Goal: Information Seeking & Learning: Learn about a topic

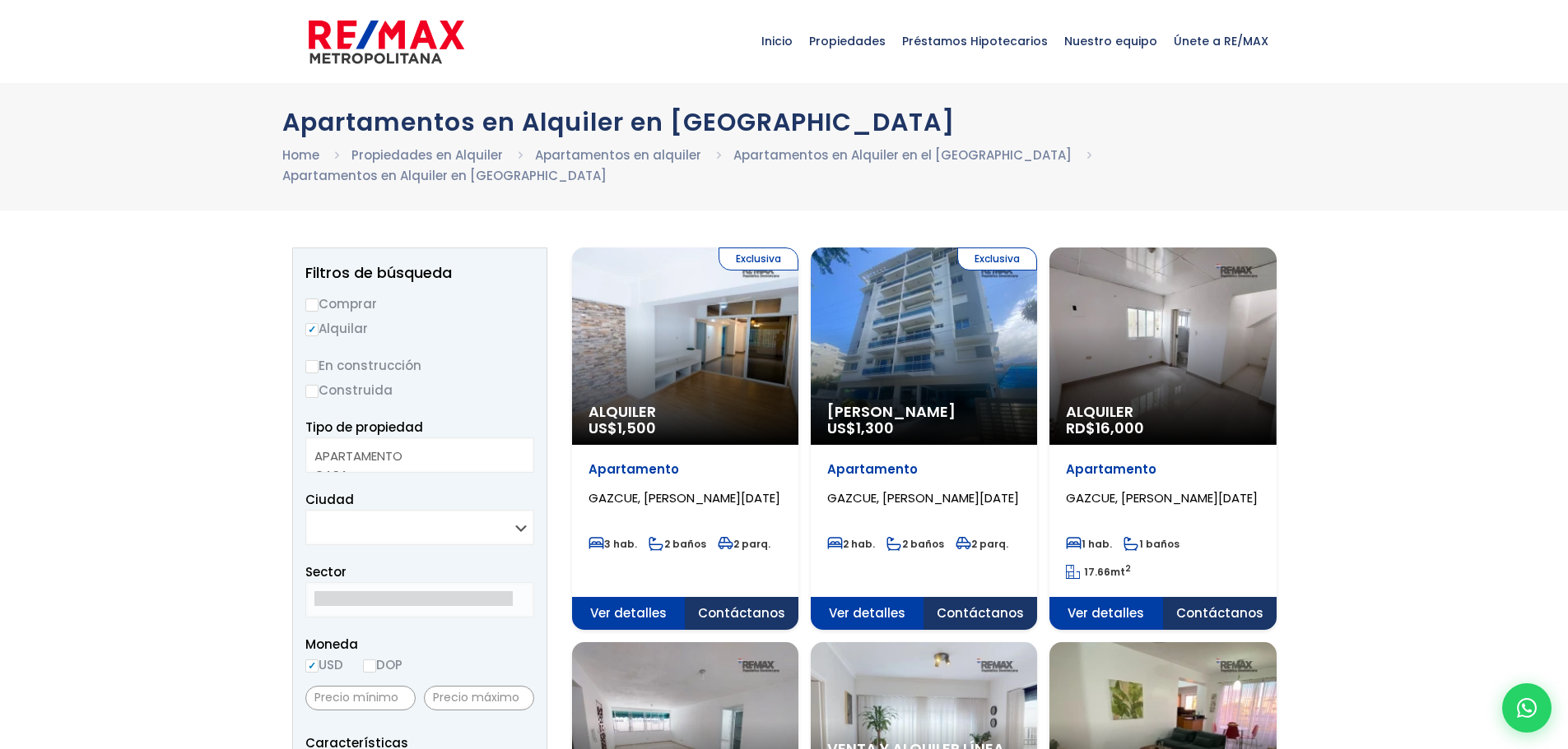
select select
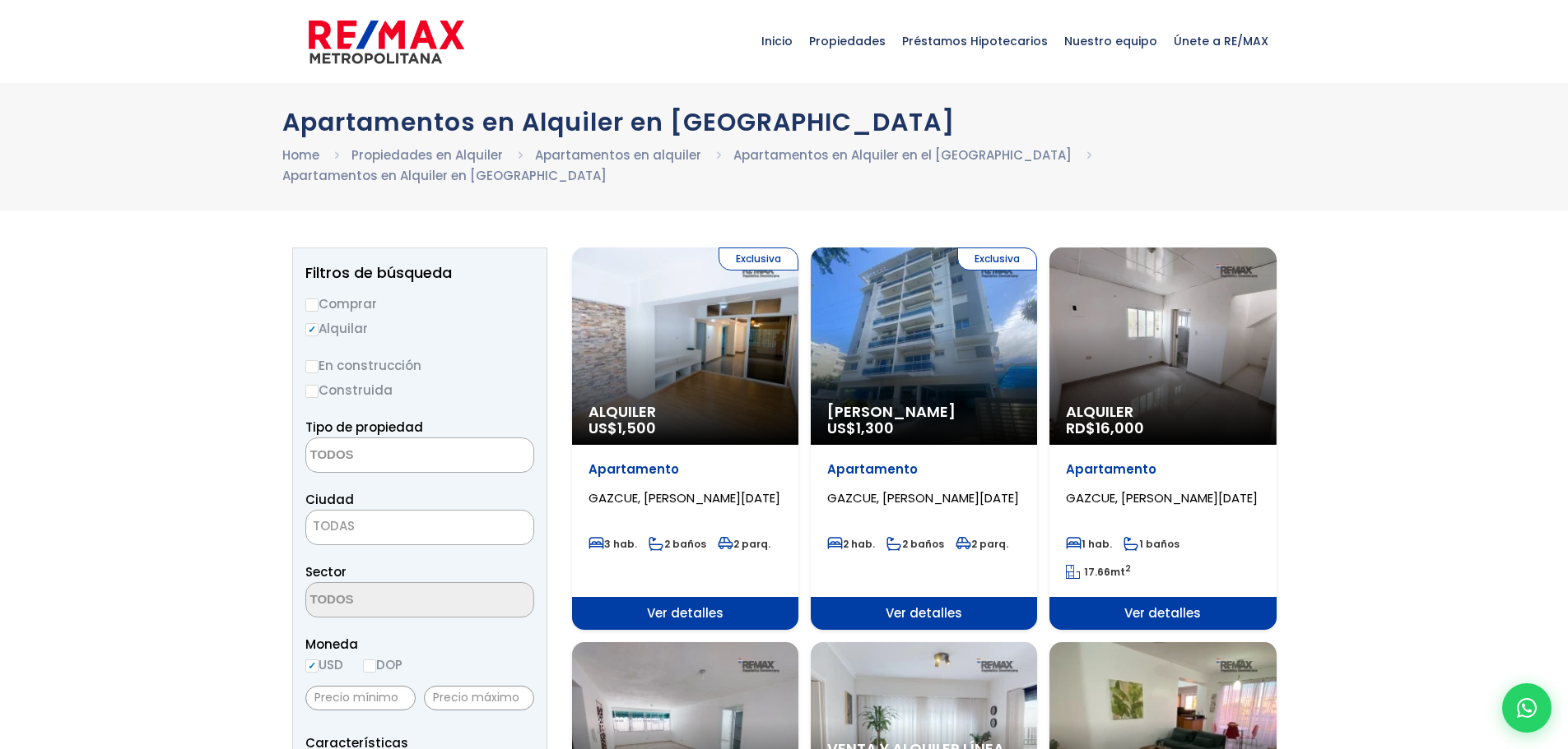
scroll to position [164, 0]
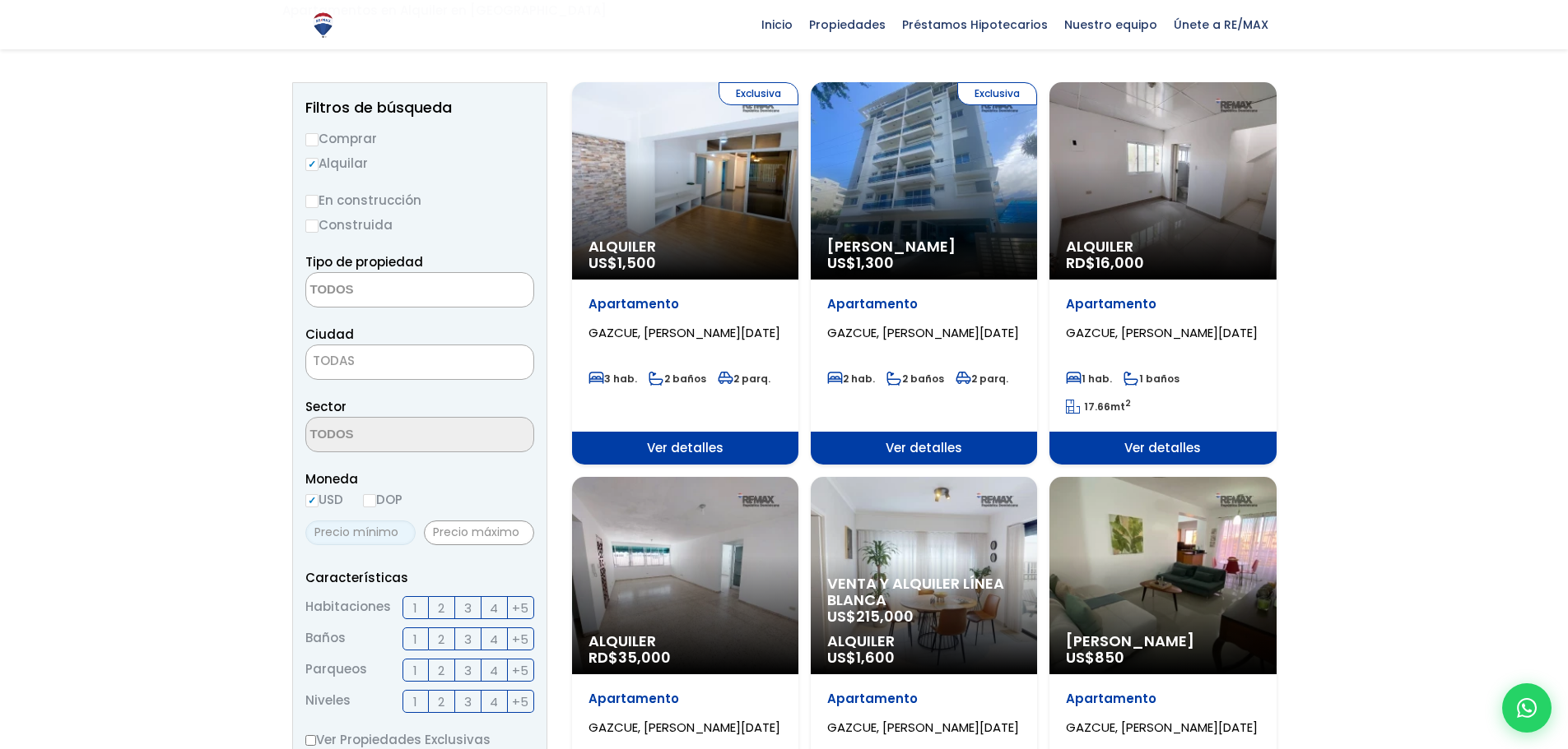
click at [370, 521] on input "text" at bounding box center [360, 533] width 110 height 25
click at [468, 521] on input "text" at bounding box center [479, 533] width 110 height 25
type input "700"
click at [499, 476] on div "Moneda USD DOP" at bounding box center [420, 491] width 229 height 45
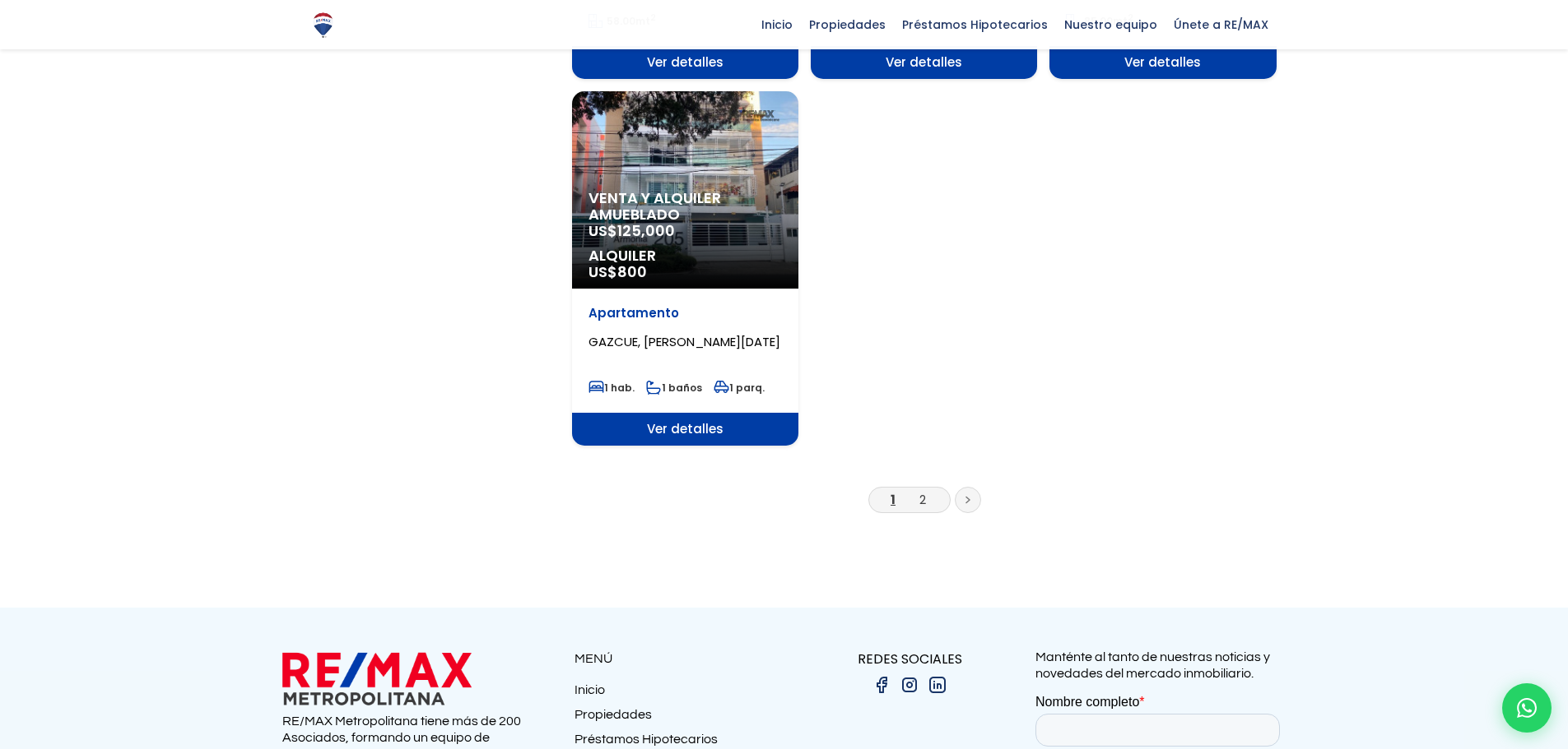
scroll to position [2056, 0]
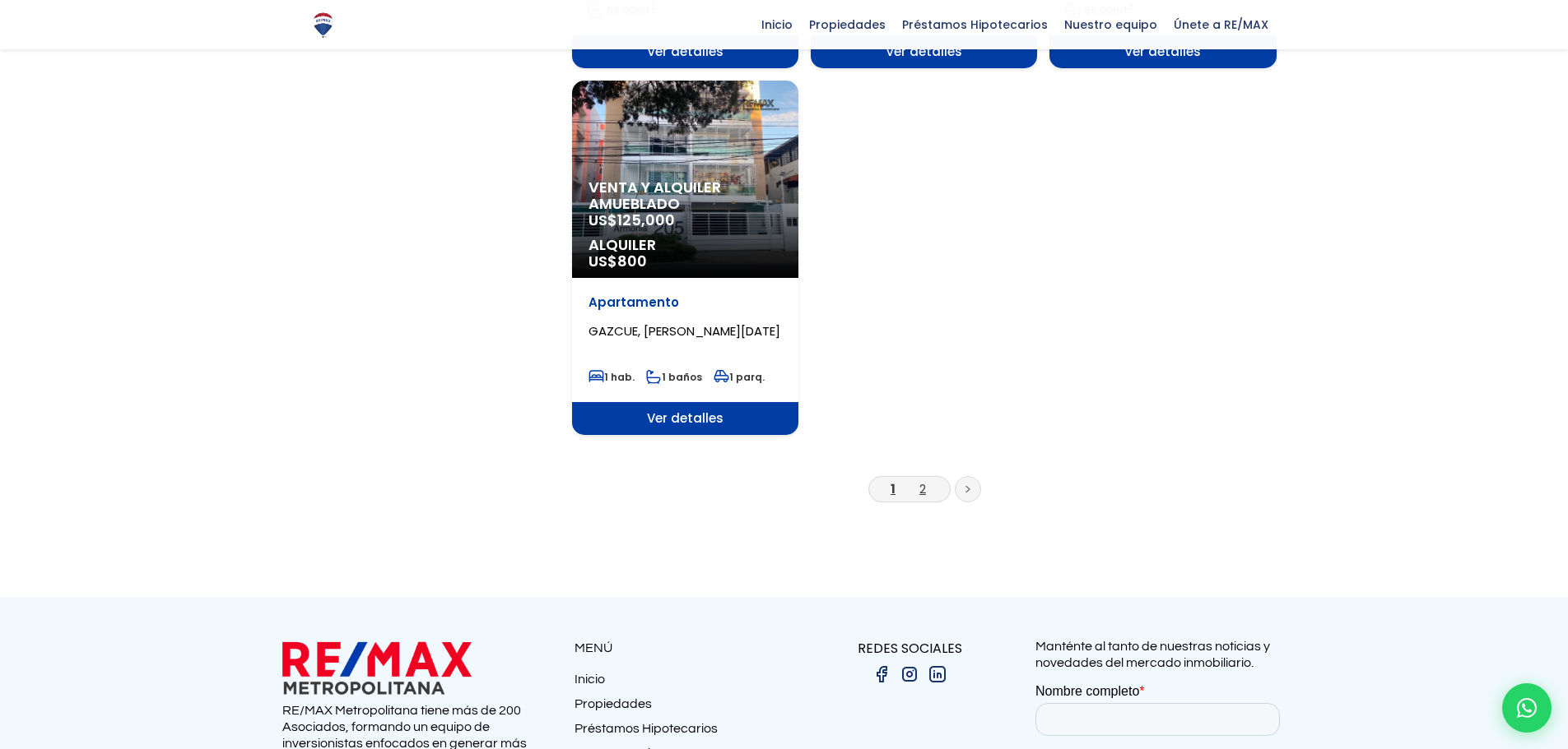
click at [923, 480] on link "2" at bounding box center [922, 488] width 6 height 17
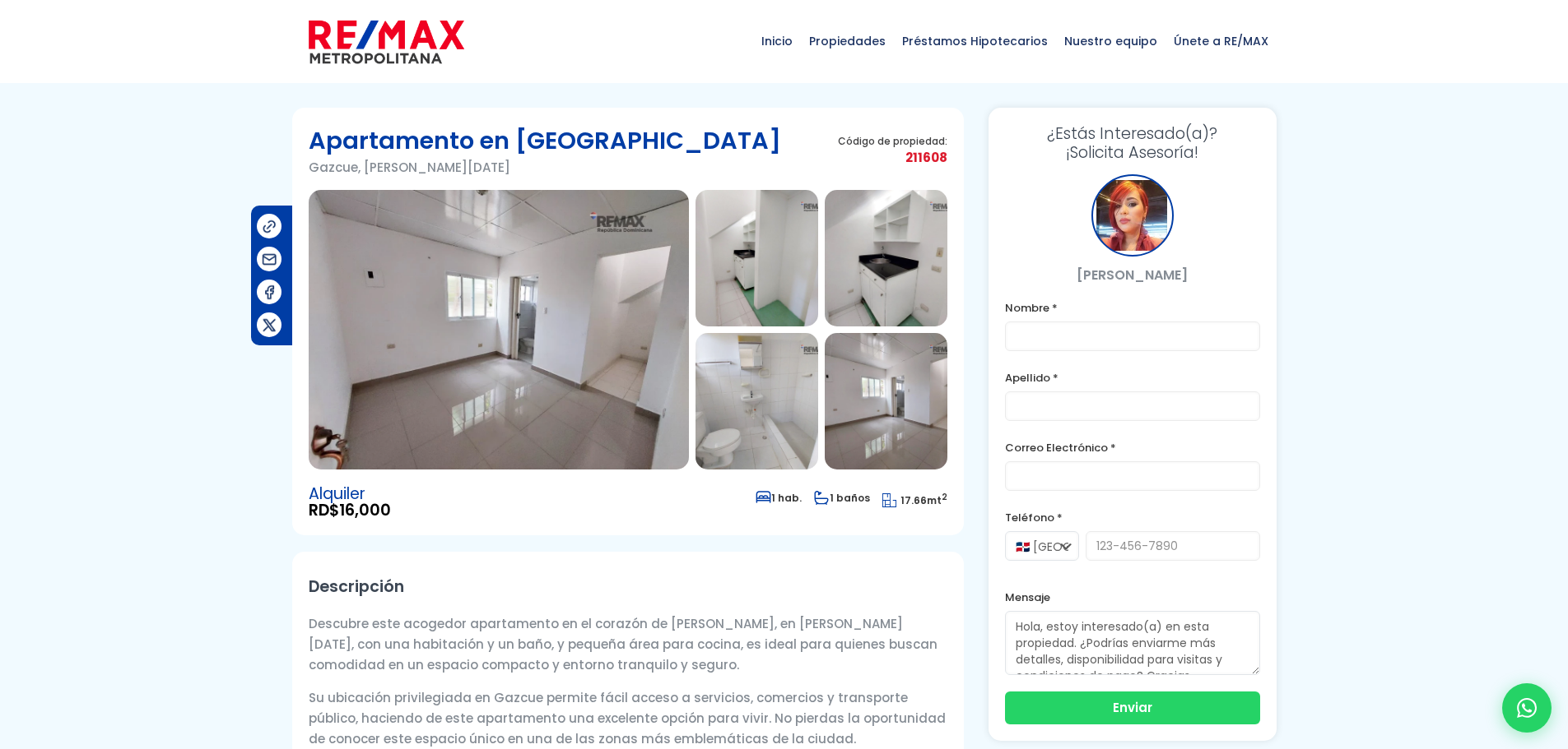
click at [915, 196] on img at bounding box center [886, 258] width 123 height 137
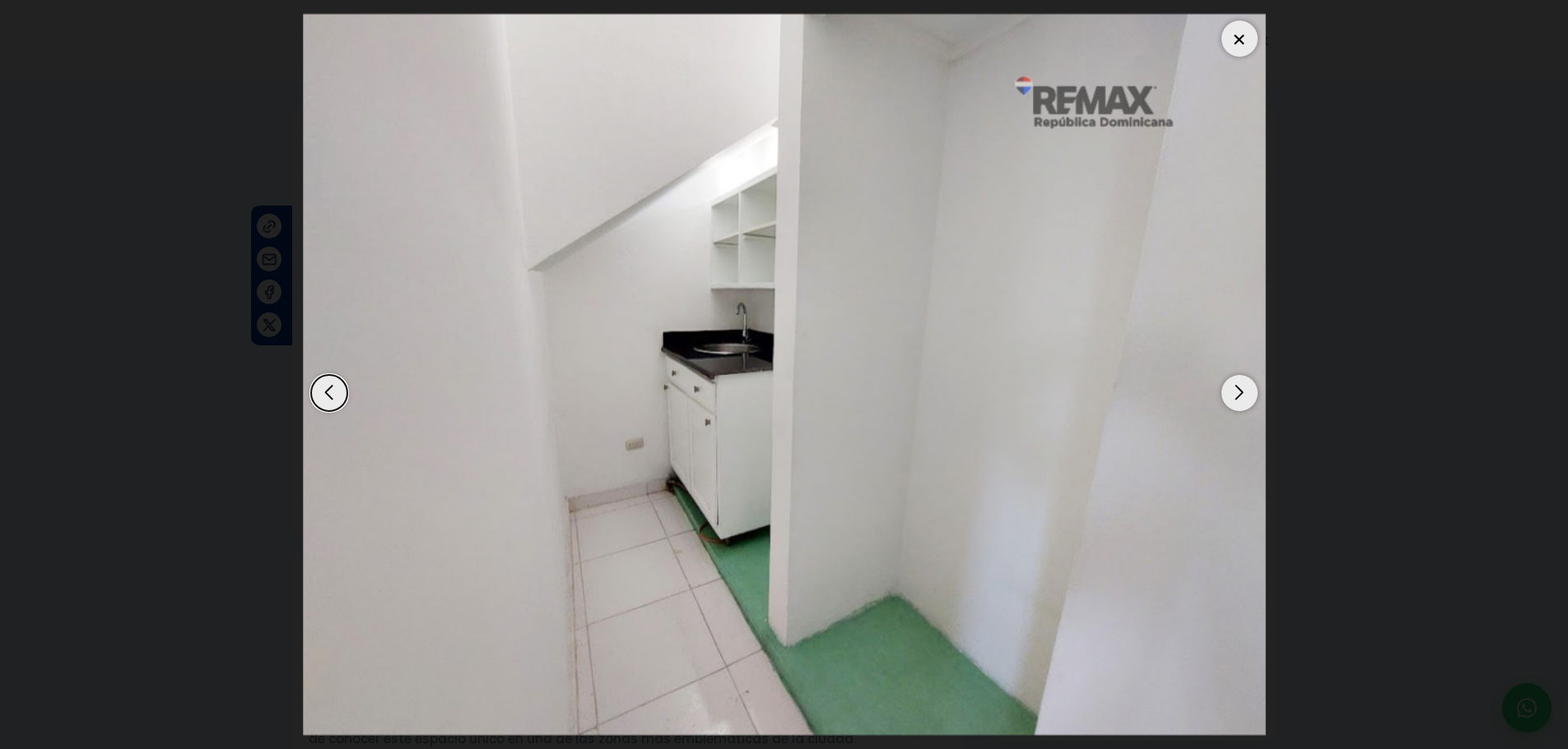
click at [1240, 46] on div at bounding box center [1239, 38] width 36 height 36
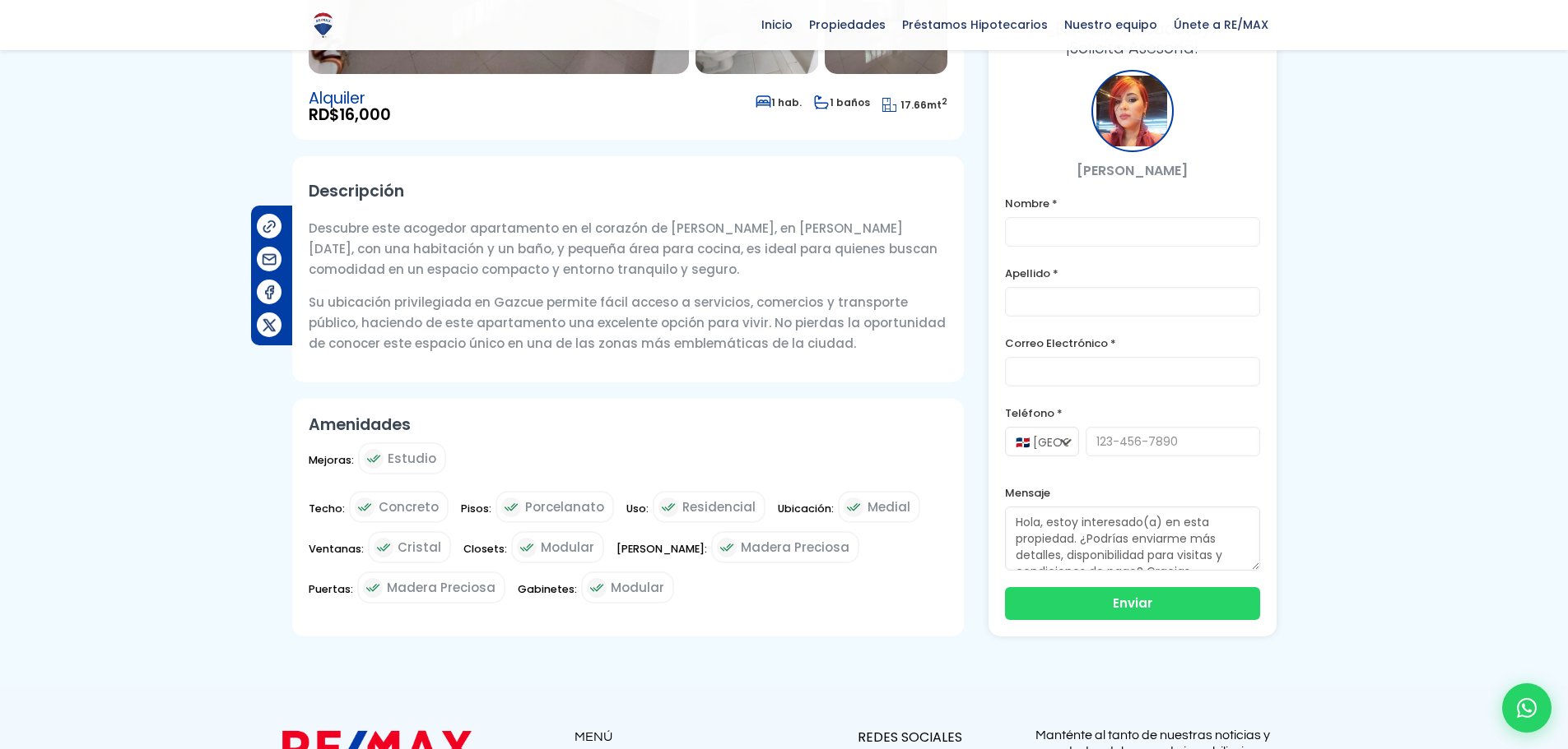
scroll to position [576, 0]
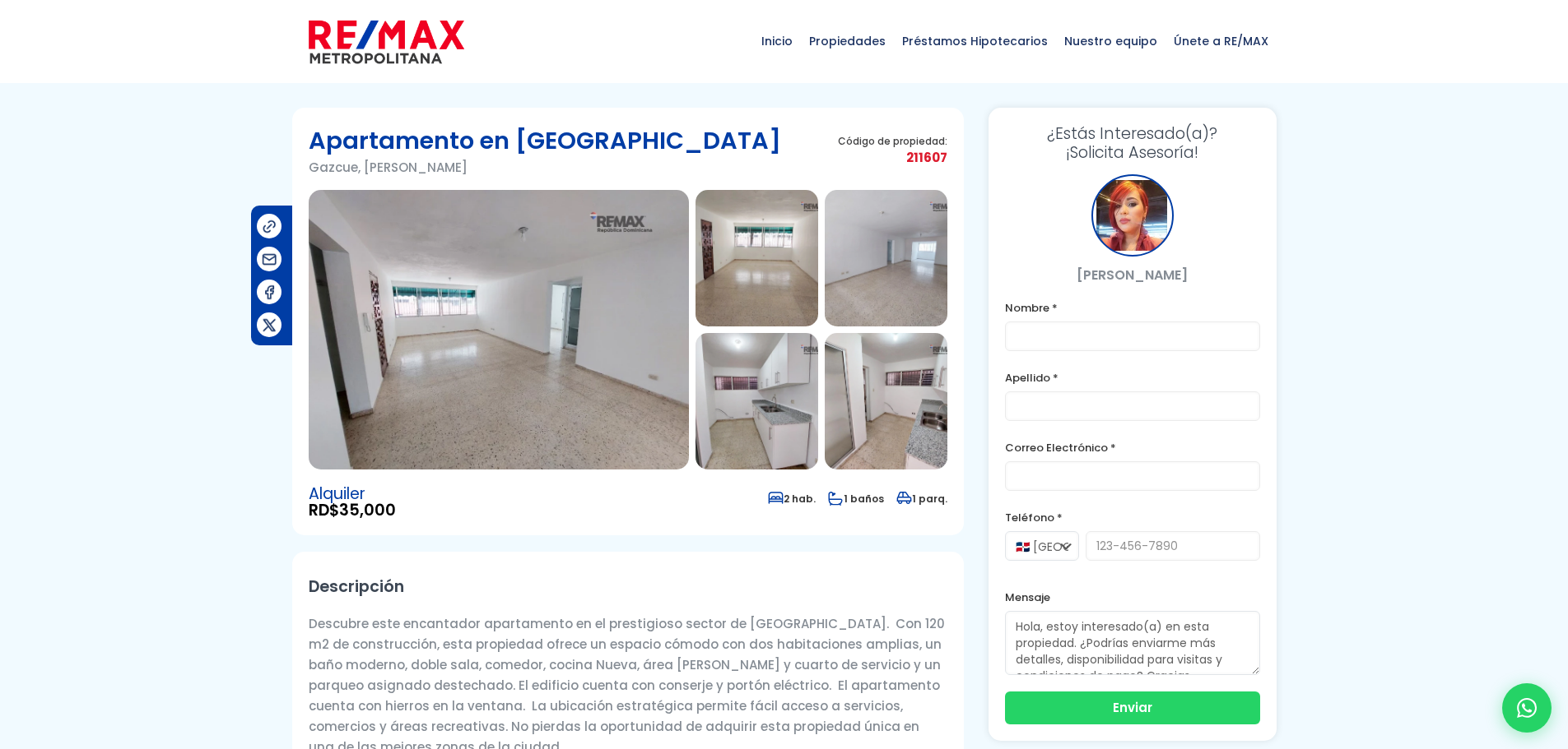
click at [745, 264] on img at bounding box center [756, 258] width 123 height 137
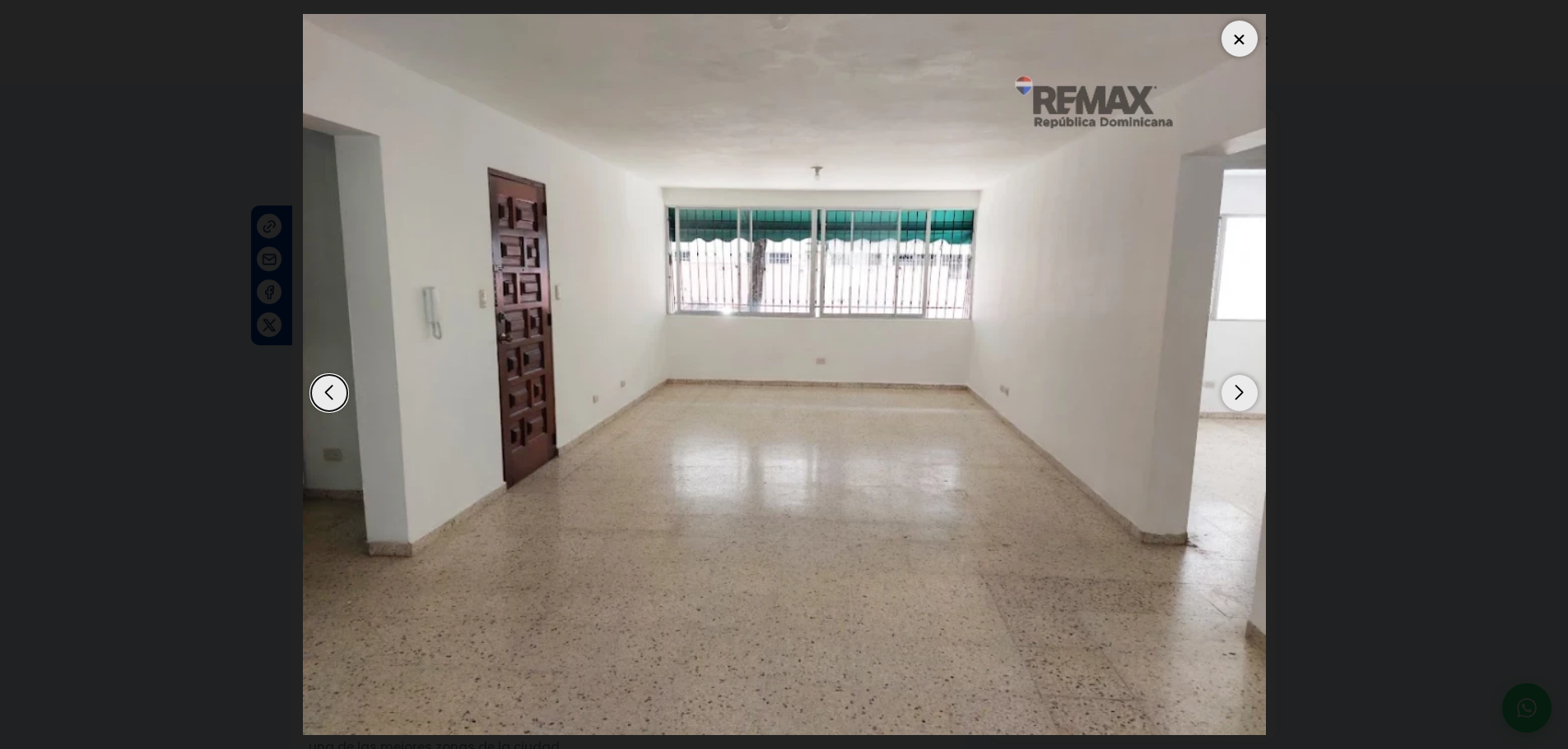
click at [1238, 386] on div "Next slide" at bounding box center [1239, 393] width 36 height 36
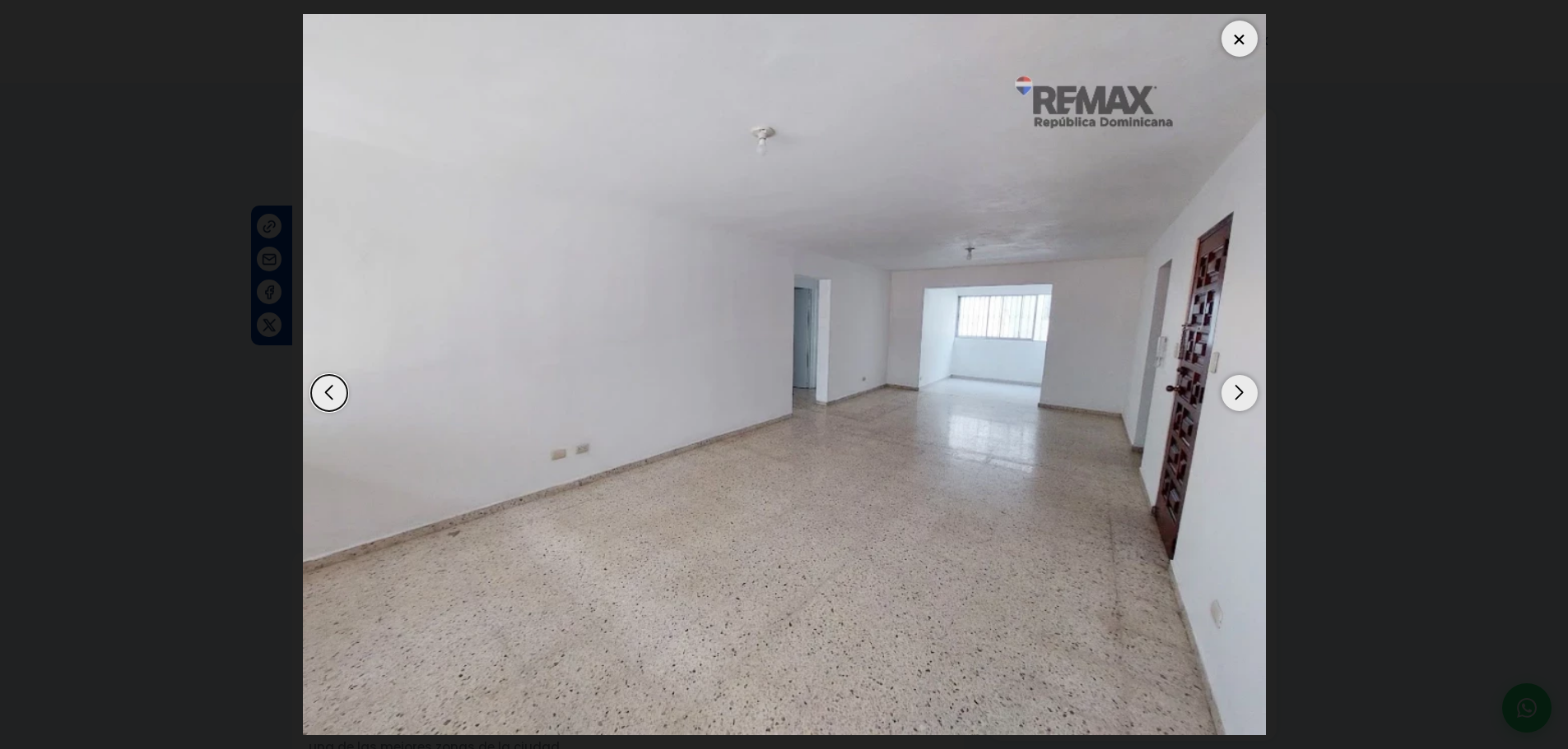
click at [1238, 386] on div "Next slide" at bounding box center [1239, 393] width 36 height 36
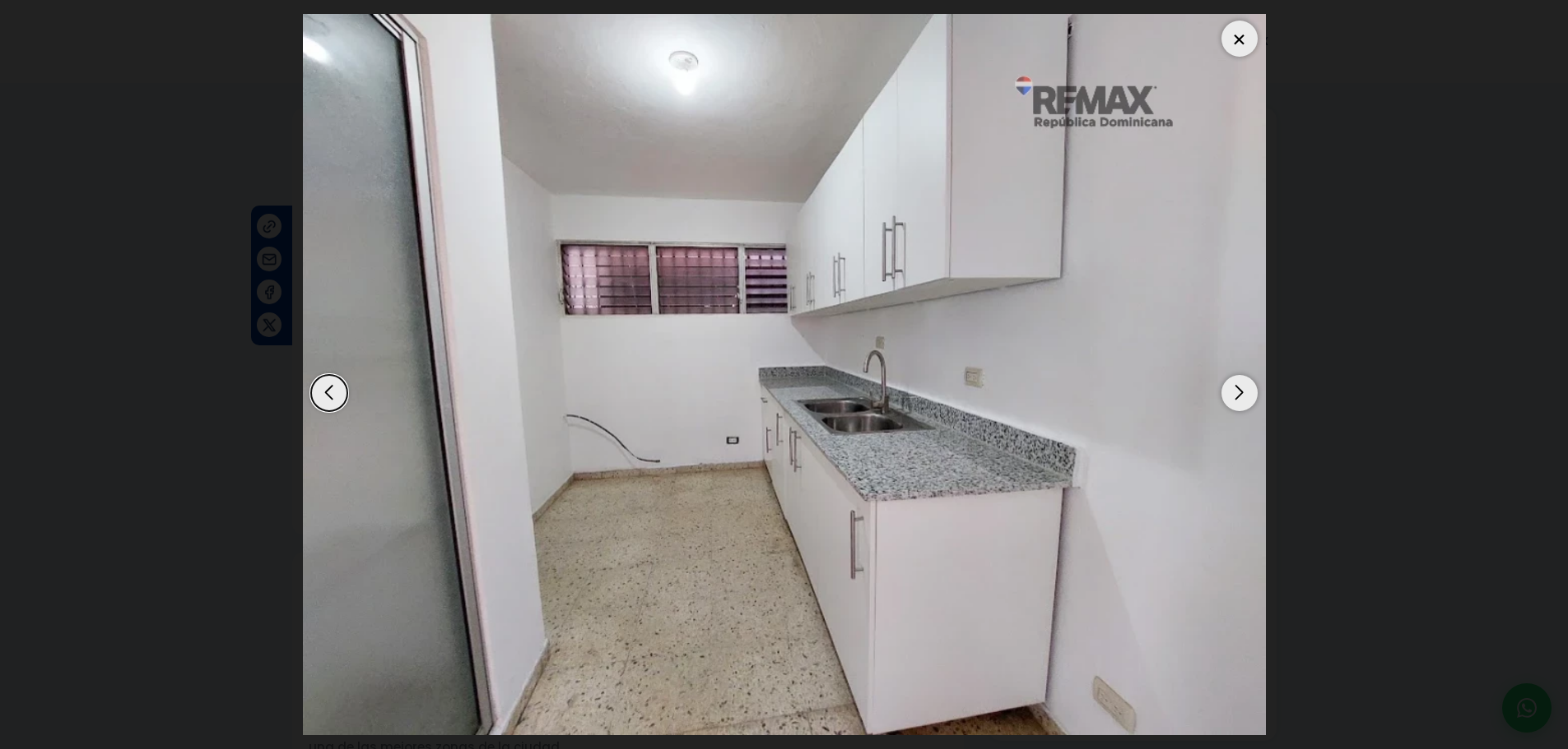
click at [1238, 386] on div "Next slide" at bounding box center [1239, 393] width 36 height 36
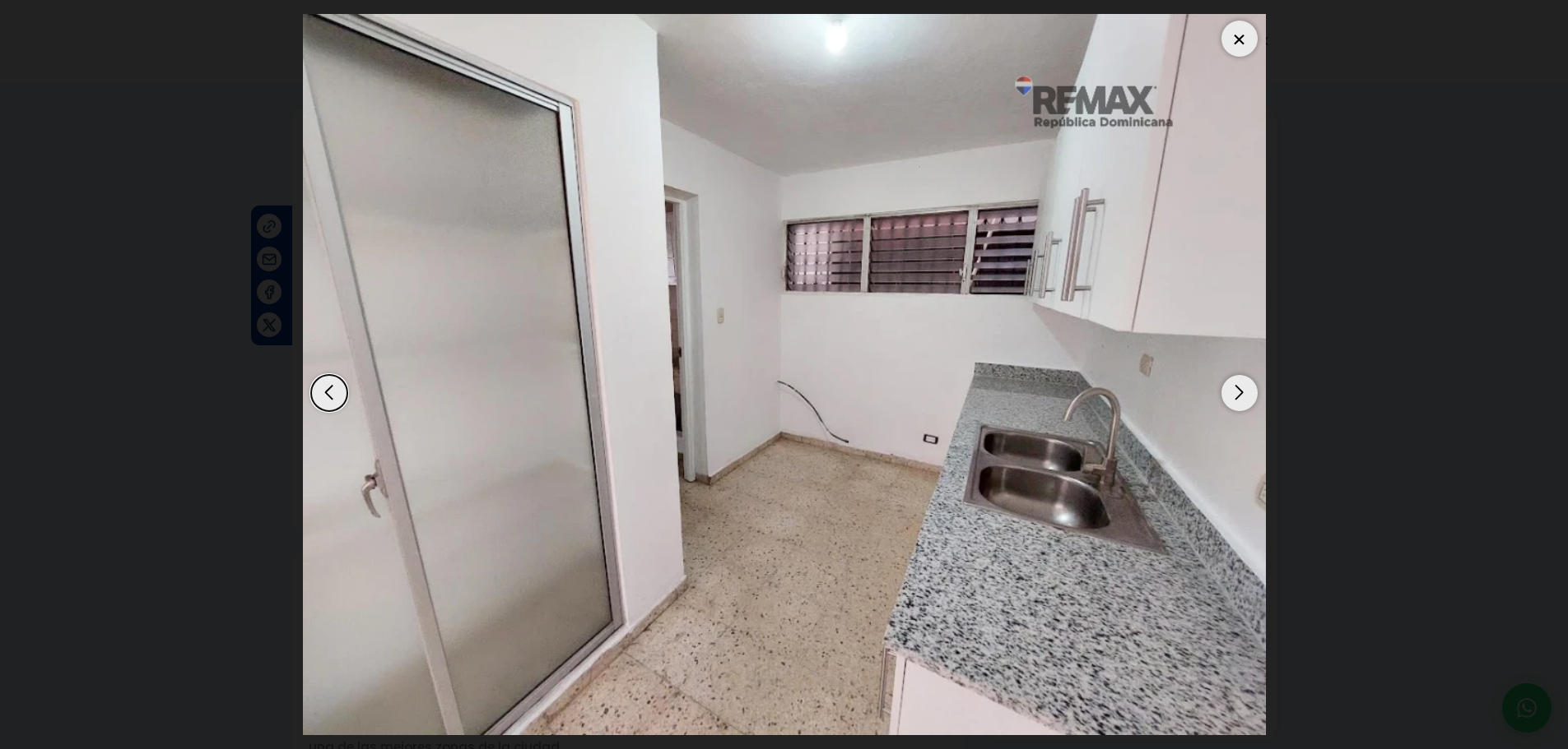
click at [1238, 386] on div "Next slide" at bounding box center [1239, 393] width 36 height 36
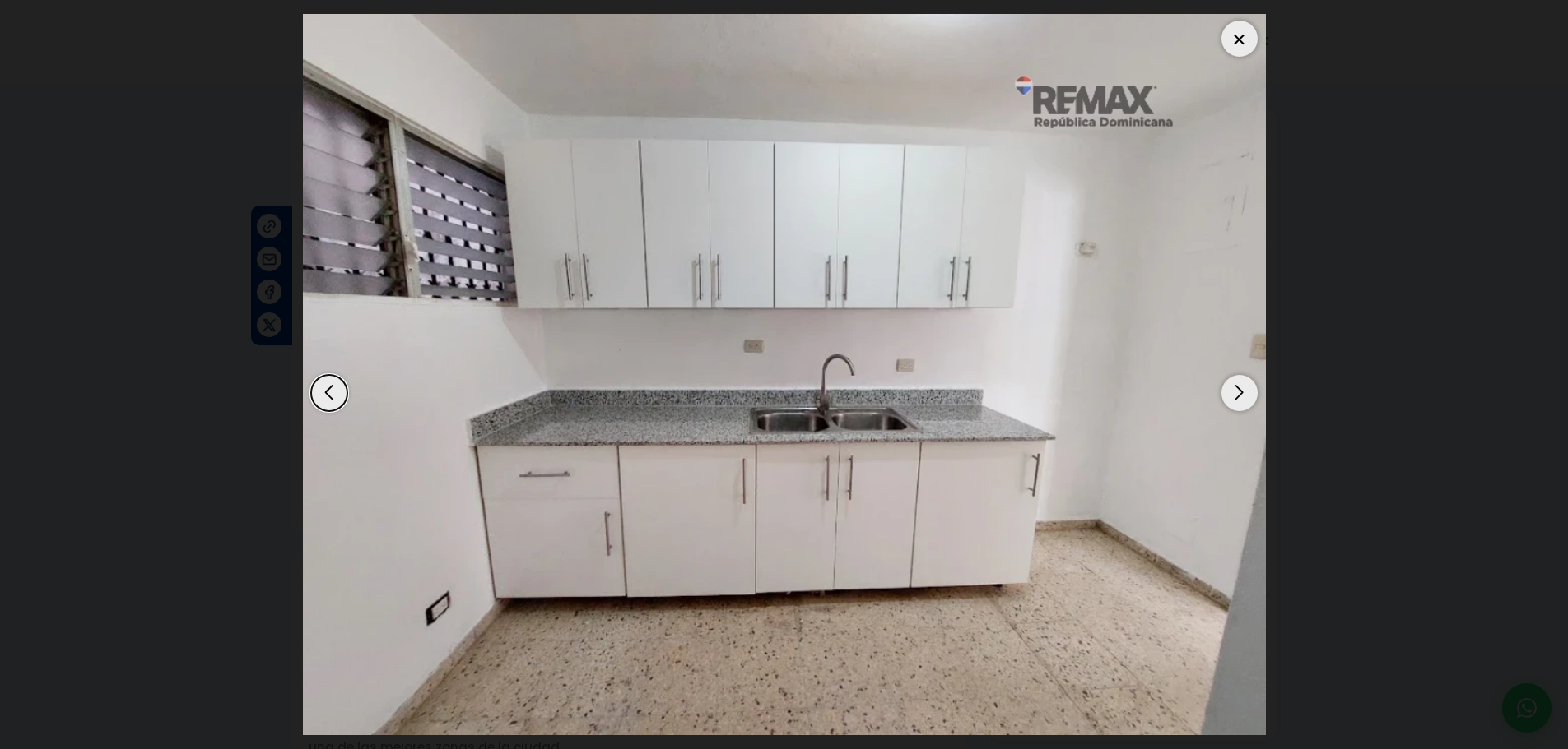
click at [1238, 386] on div "Next slide" at bounding box center [1239, 393] width 36 height 36
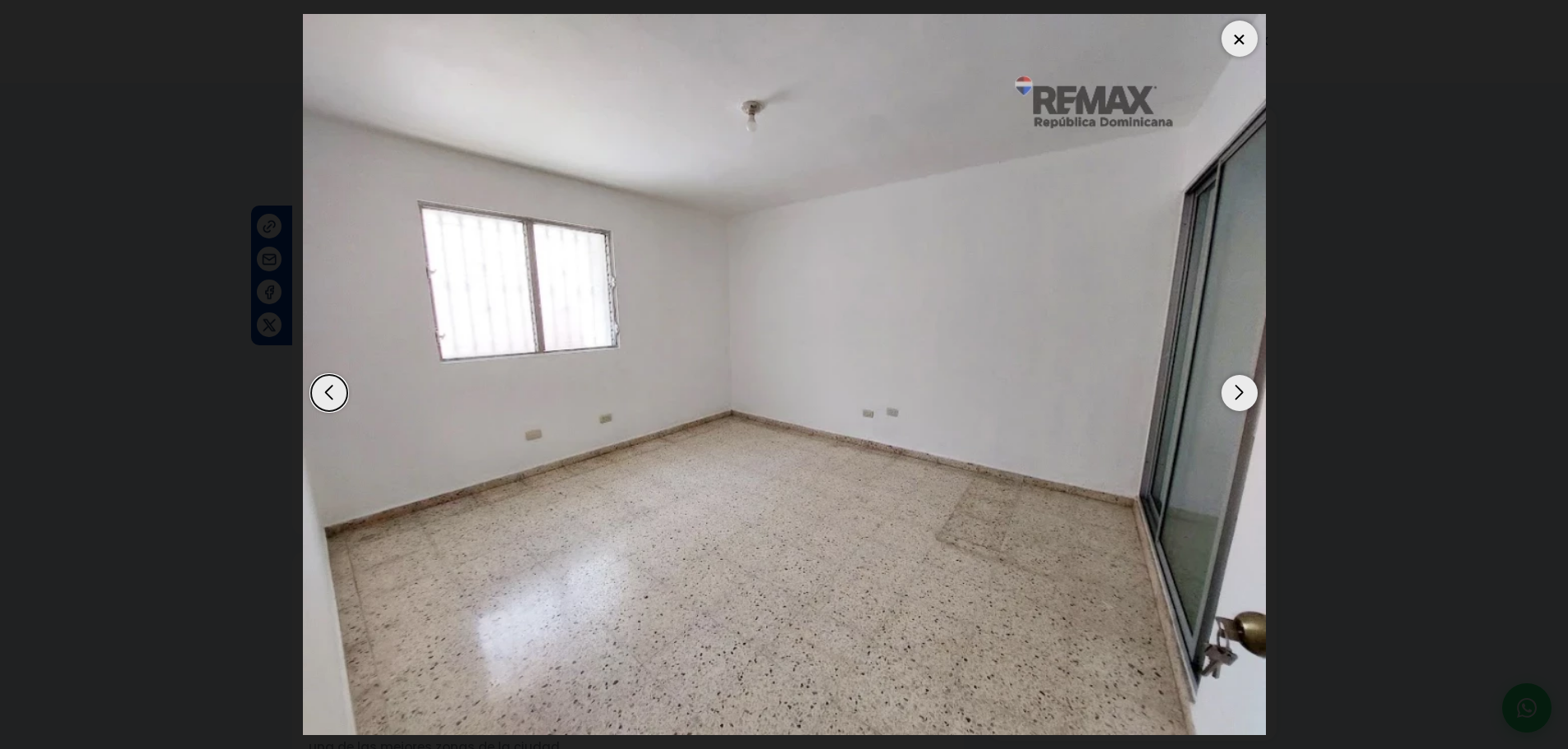
click at [1238, 386] on div "Next slide" at bounding box center [1239, 393] width 36 height 36
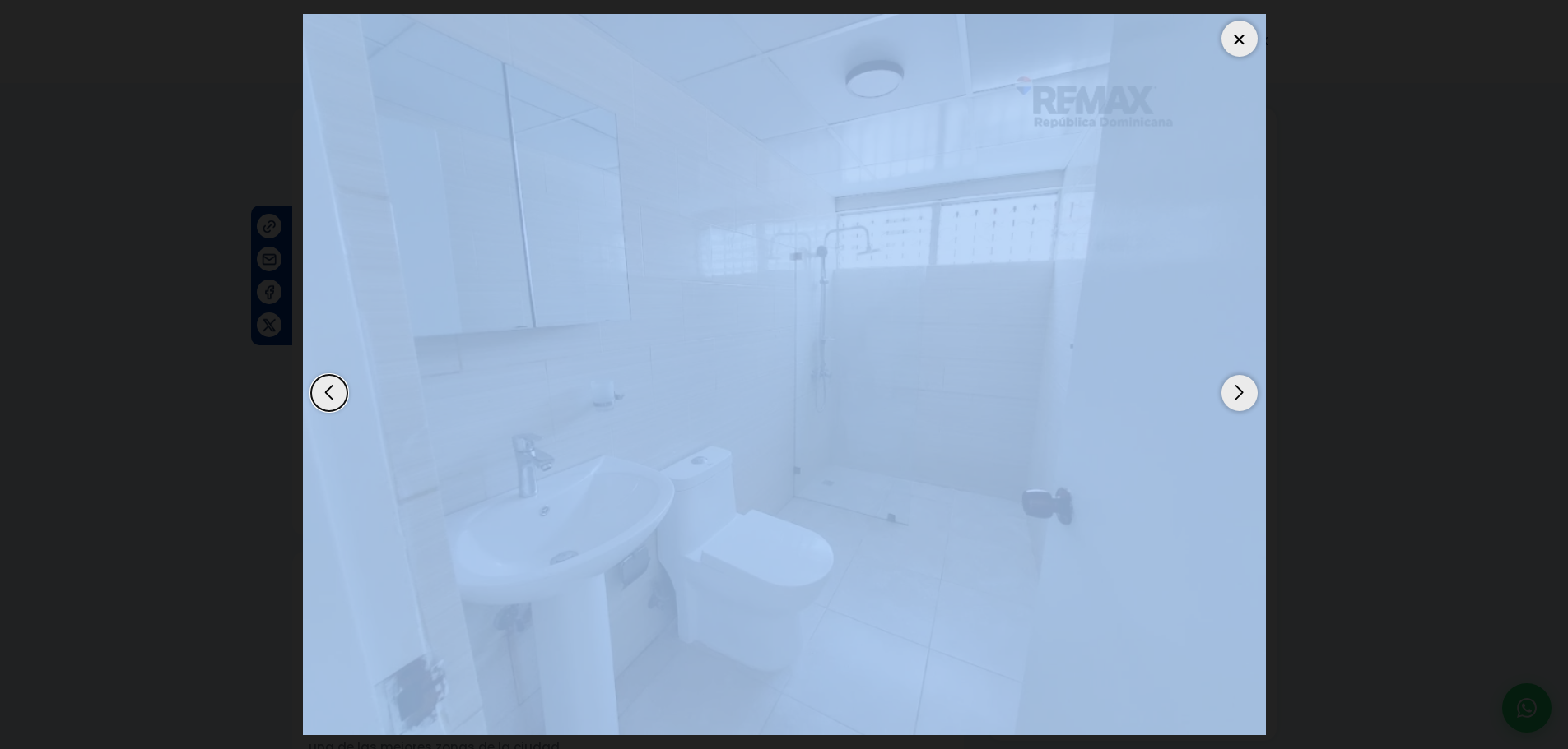
click at [1238, 386] on div "Next slide" at bounding box center [1239, 393] width 36 height 36
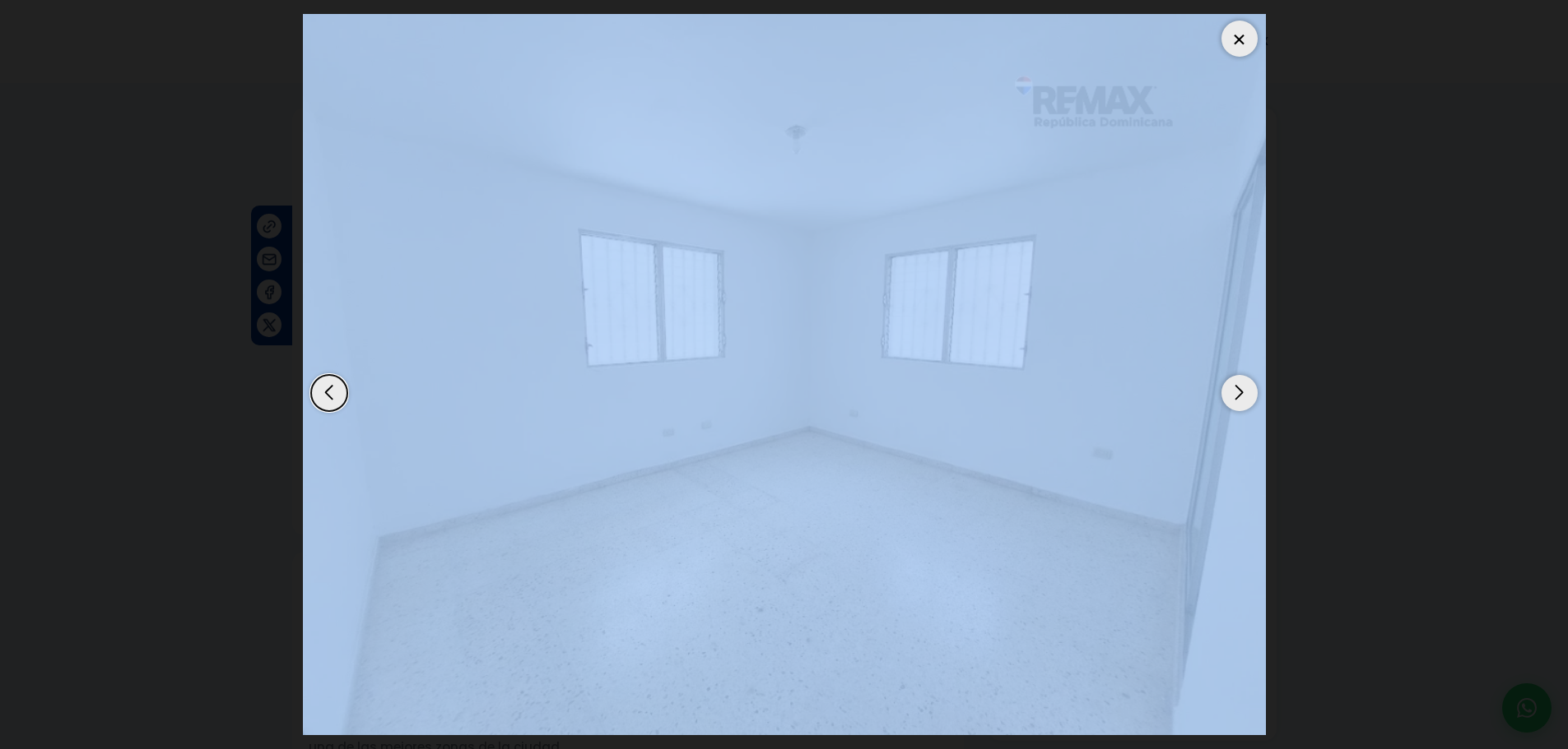
click at [1238, 386] on div "Next slide" at bounding box center [1239, 393] width 36 height 36
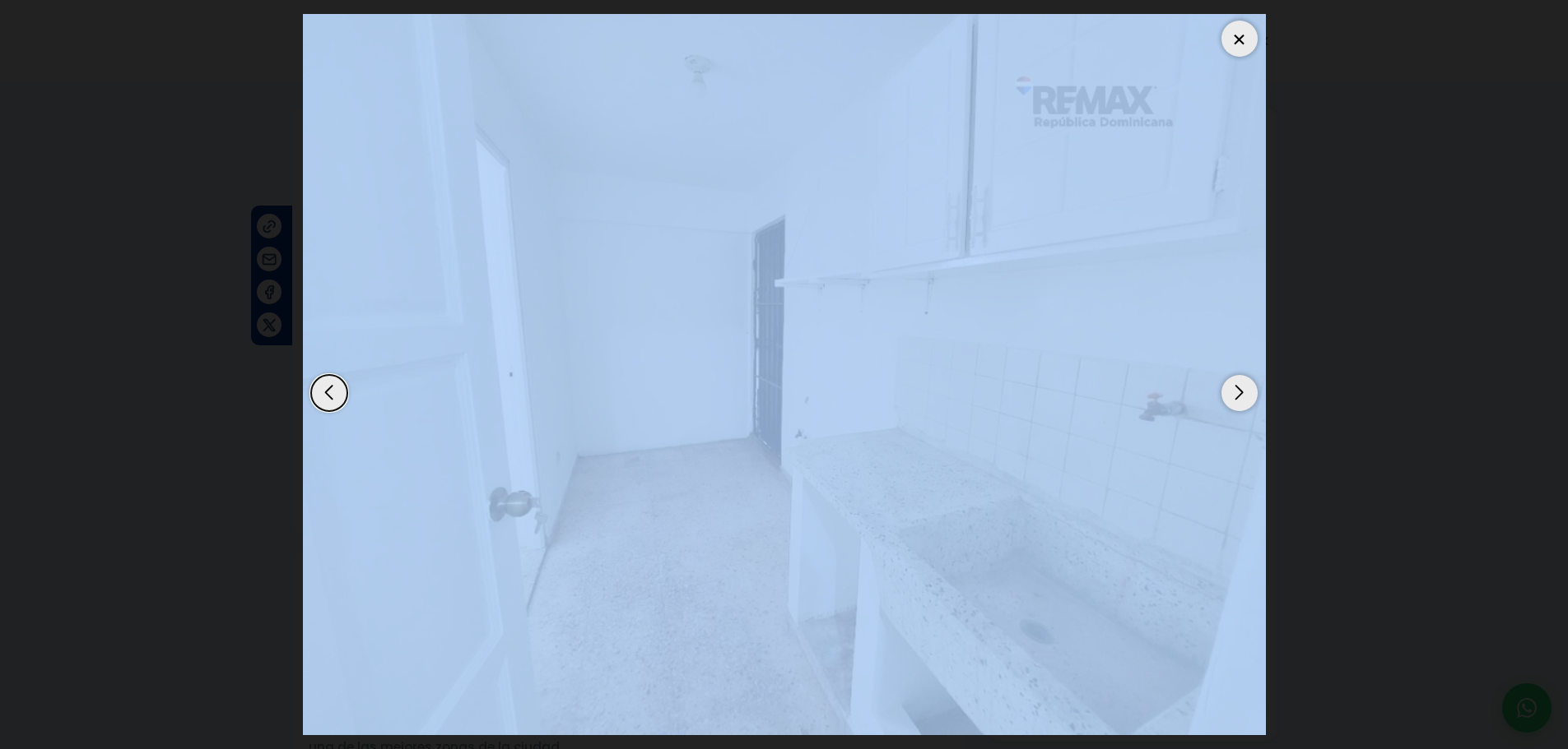
click at [1238, 386] on div "Next slide" at bounding box center [1239, 393] width 36 height 36
click at [1235, 30] on div at bounding box center [1239, 38] width 36 height 36
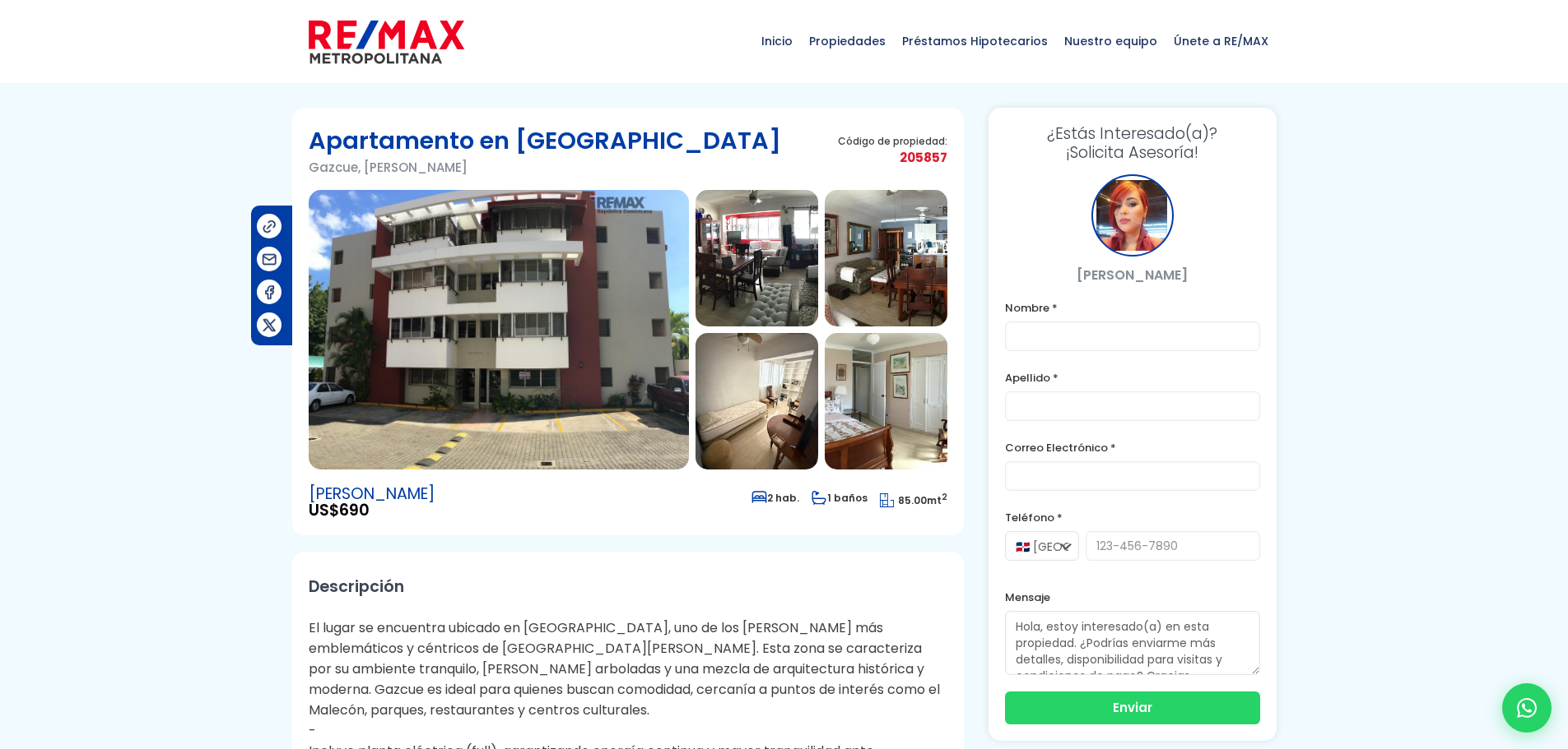
click at [502, 275] on img at bounding box center [499, 329] width 380 height 280
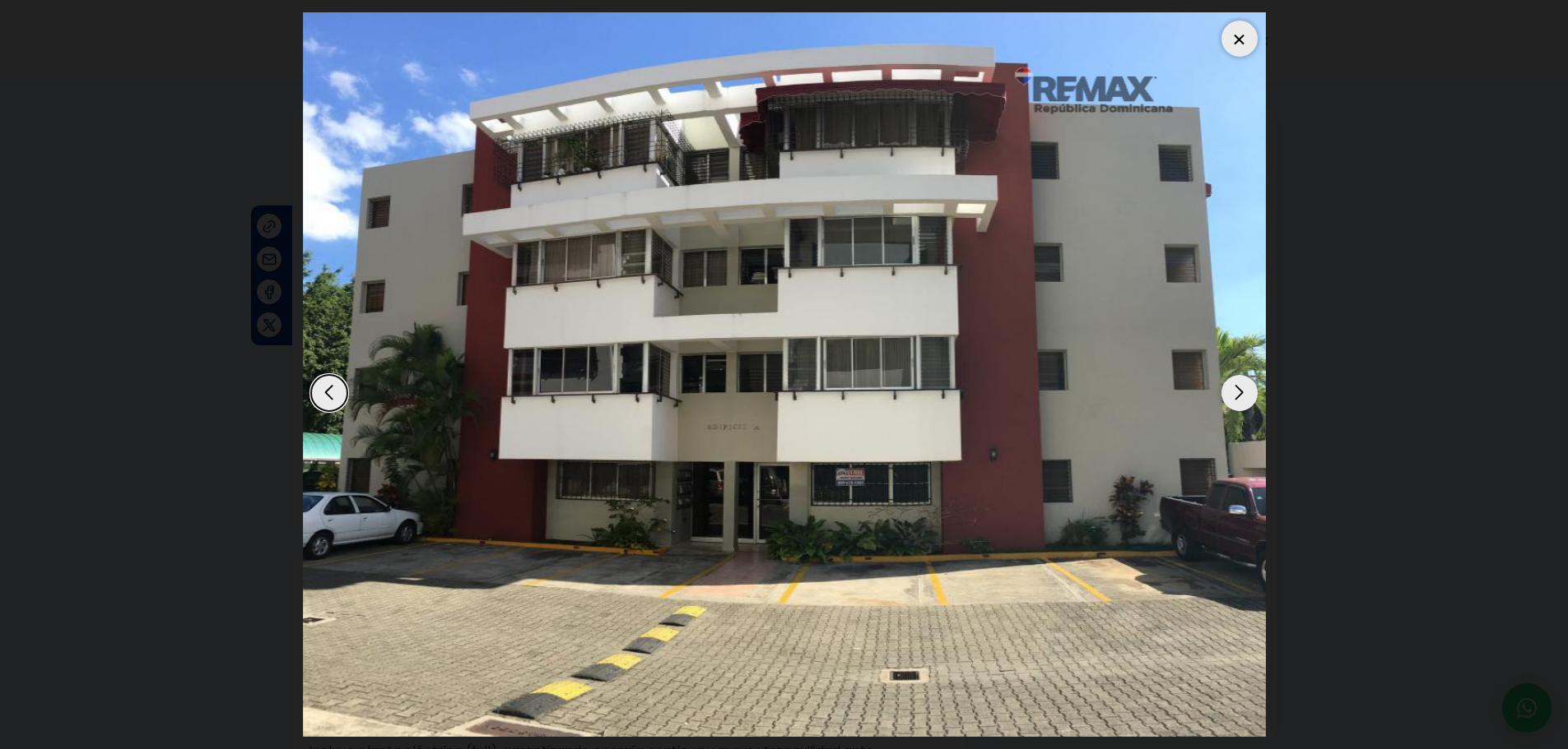
click at [1246, 392] on div "Next slide" at bounding box center [1239, 393] width 36 height 36
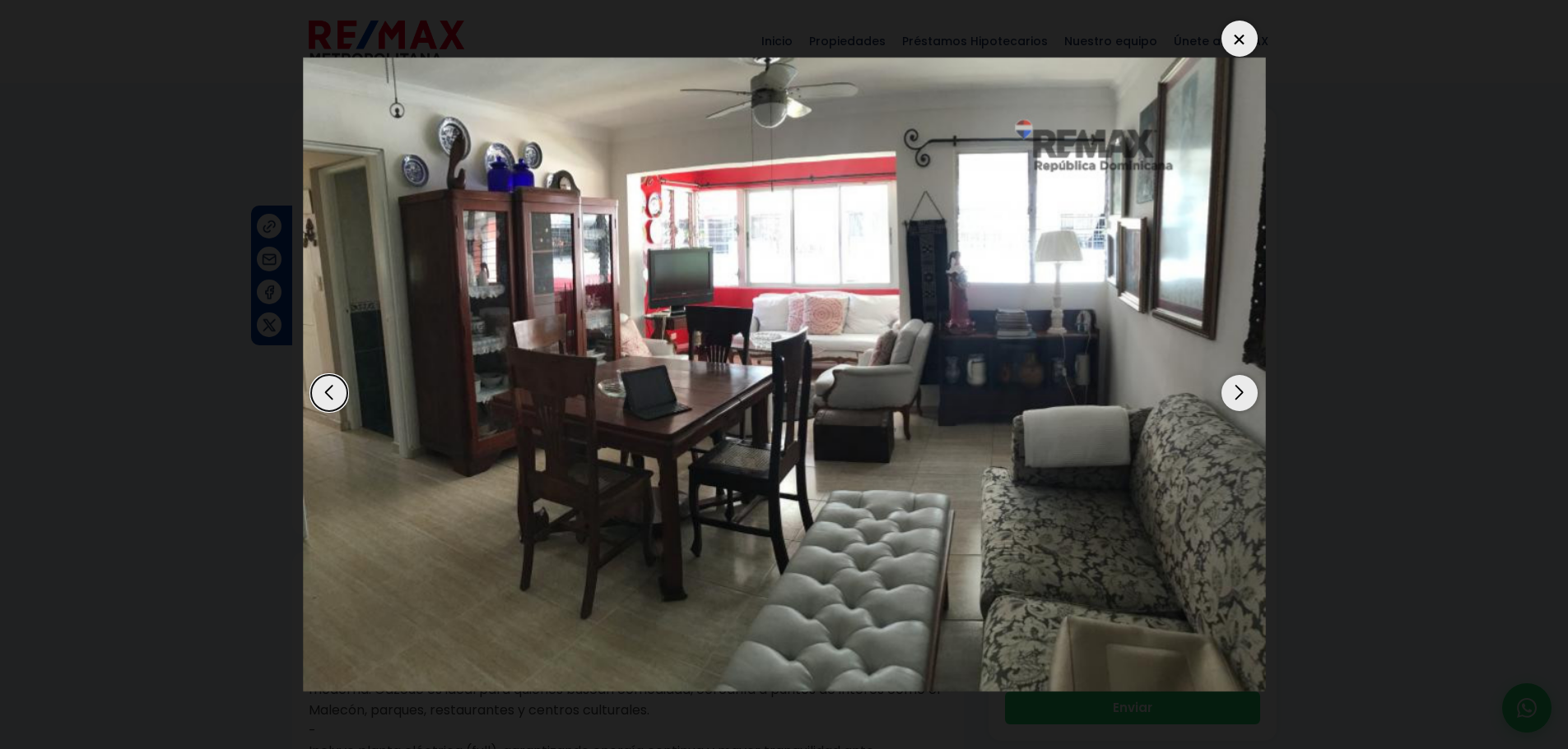
click at [1246, 392] on div "Next slide" at bounding box center [1239, 393] width 36 height 36
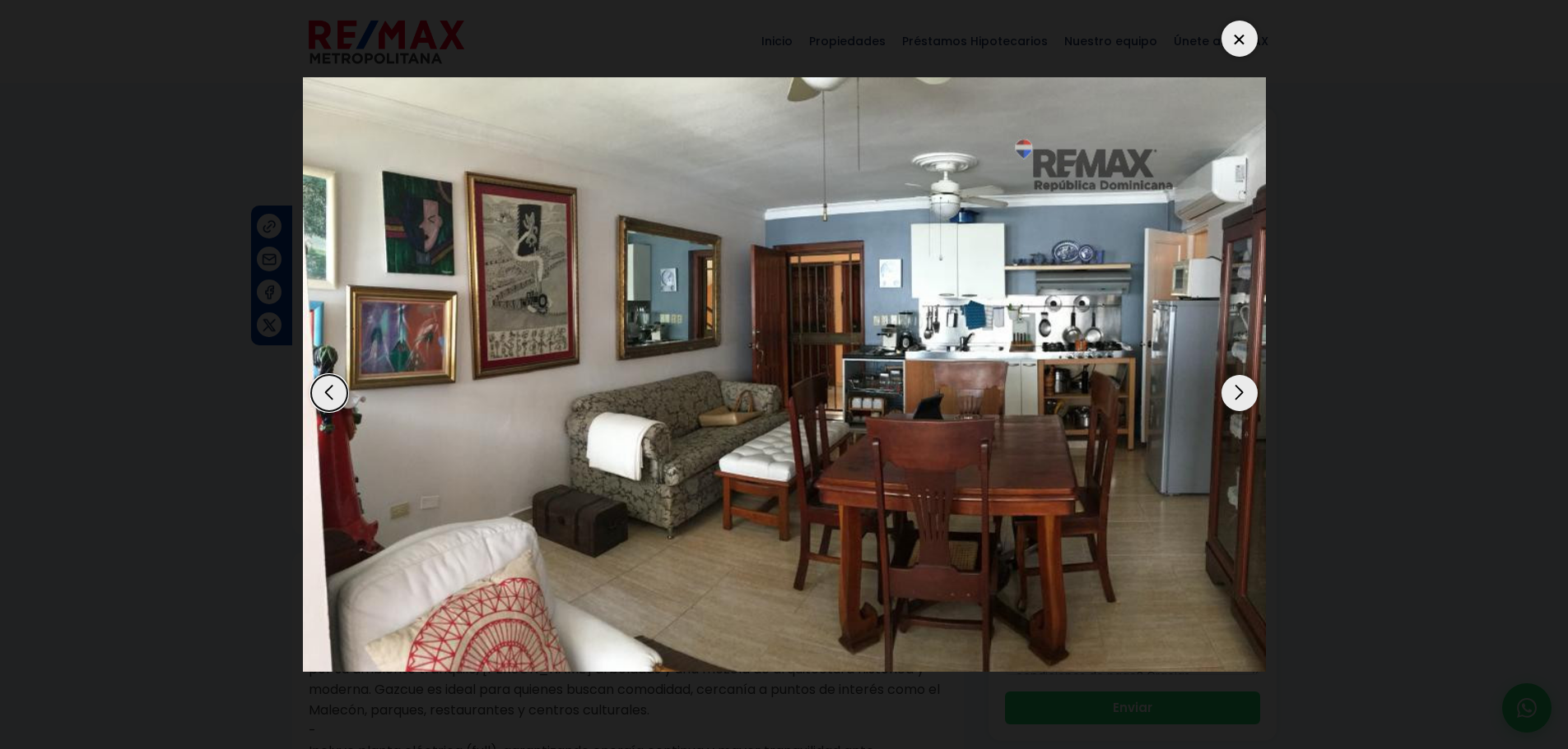
click at [1246, 392] on div "Next slide" at bounding box center [1239, 393] width 36 height 36
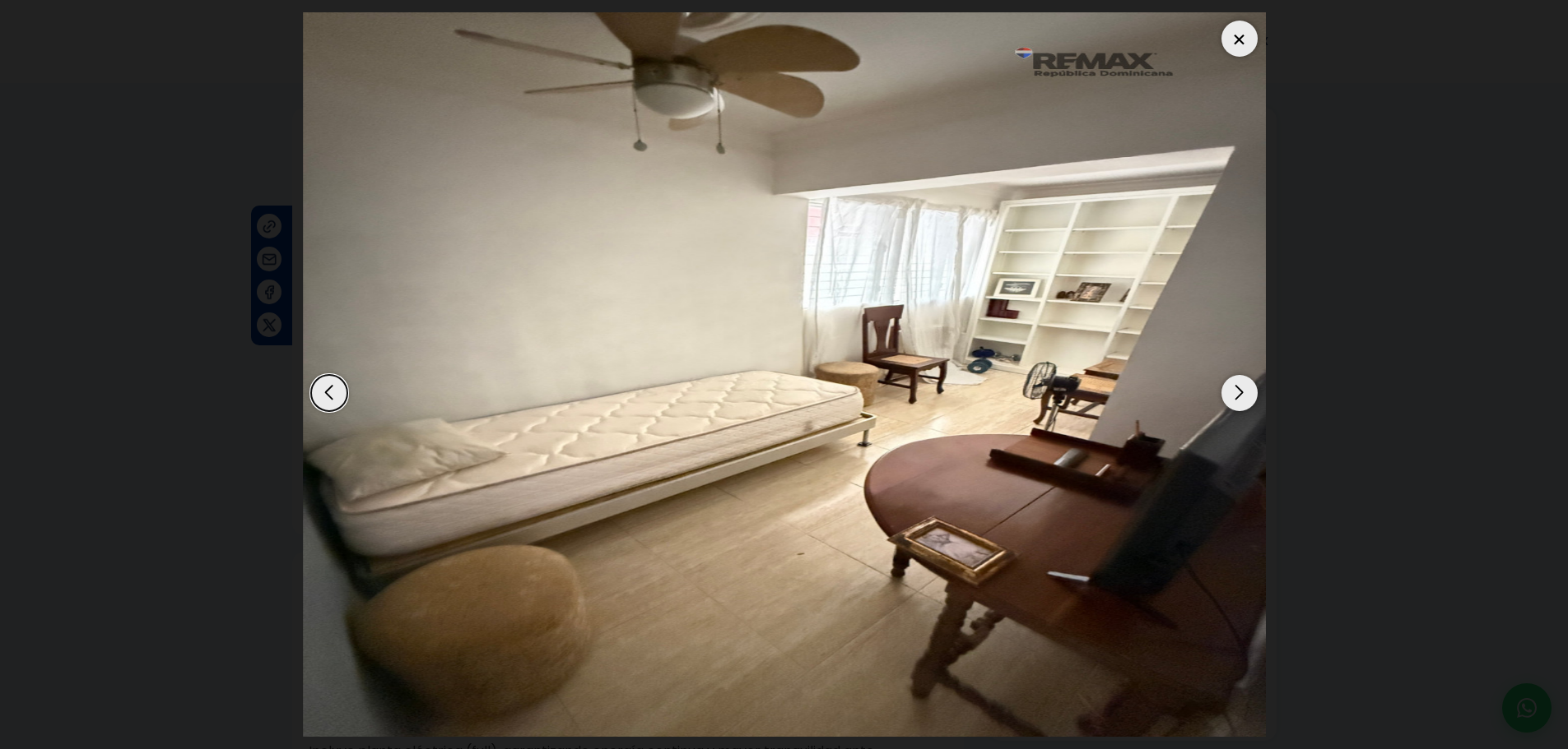
click at [1246, 392] on div "Next slide" at bounding box center [1239, 393] width 36 height 36
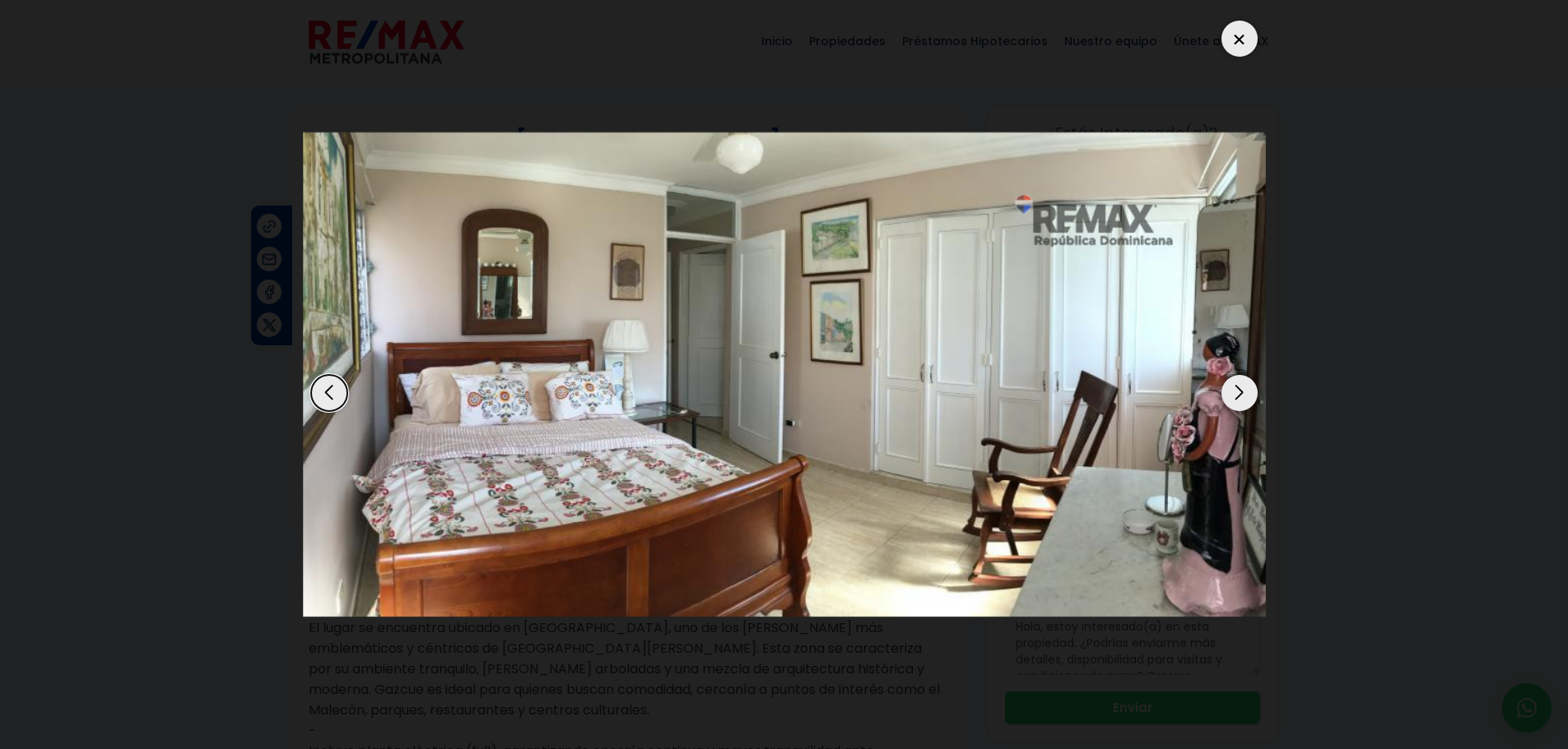
click at [1246, 392] on div "Next slide" at bounding box center [1239, 393] width 36 height 36
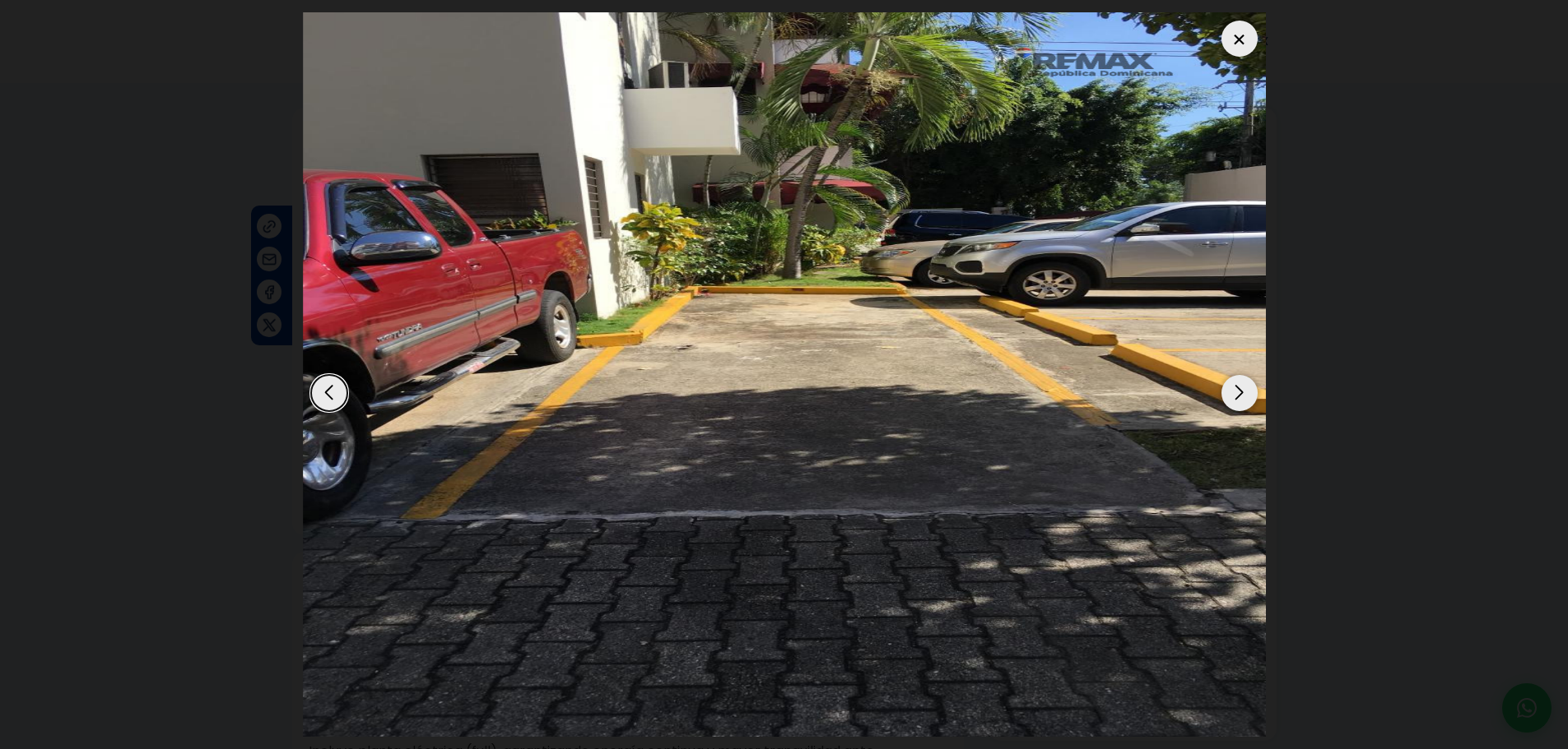
click at [1246, 392] on div "Next slide" at bounding box center [1239, 393] width 36 height 36
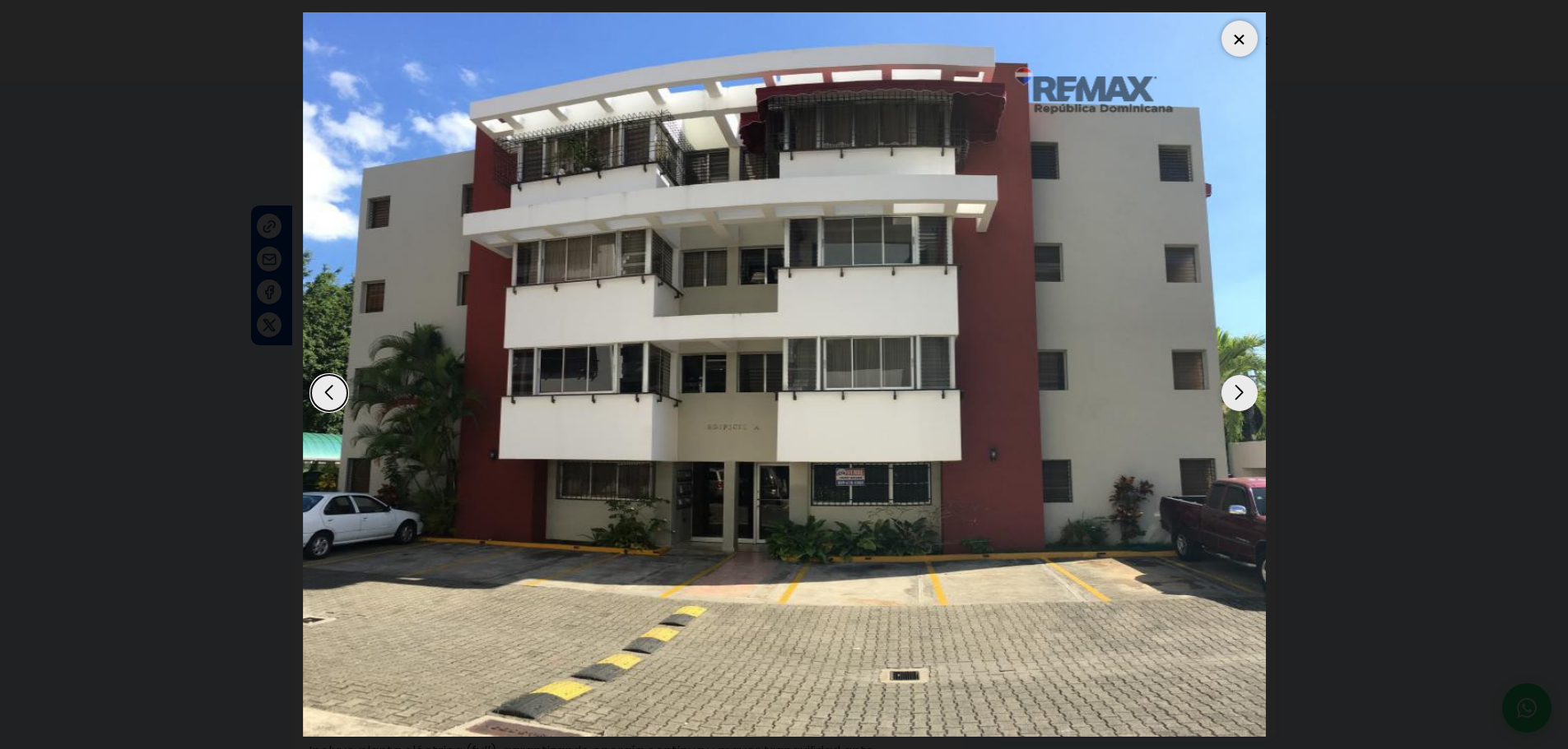
click at [1246, 392] on div "Next slide" at bounding box center [1239, 393] width 36 height 36
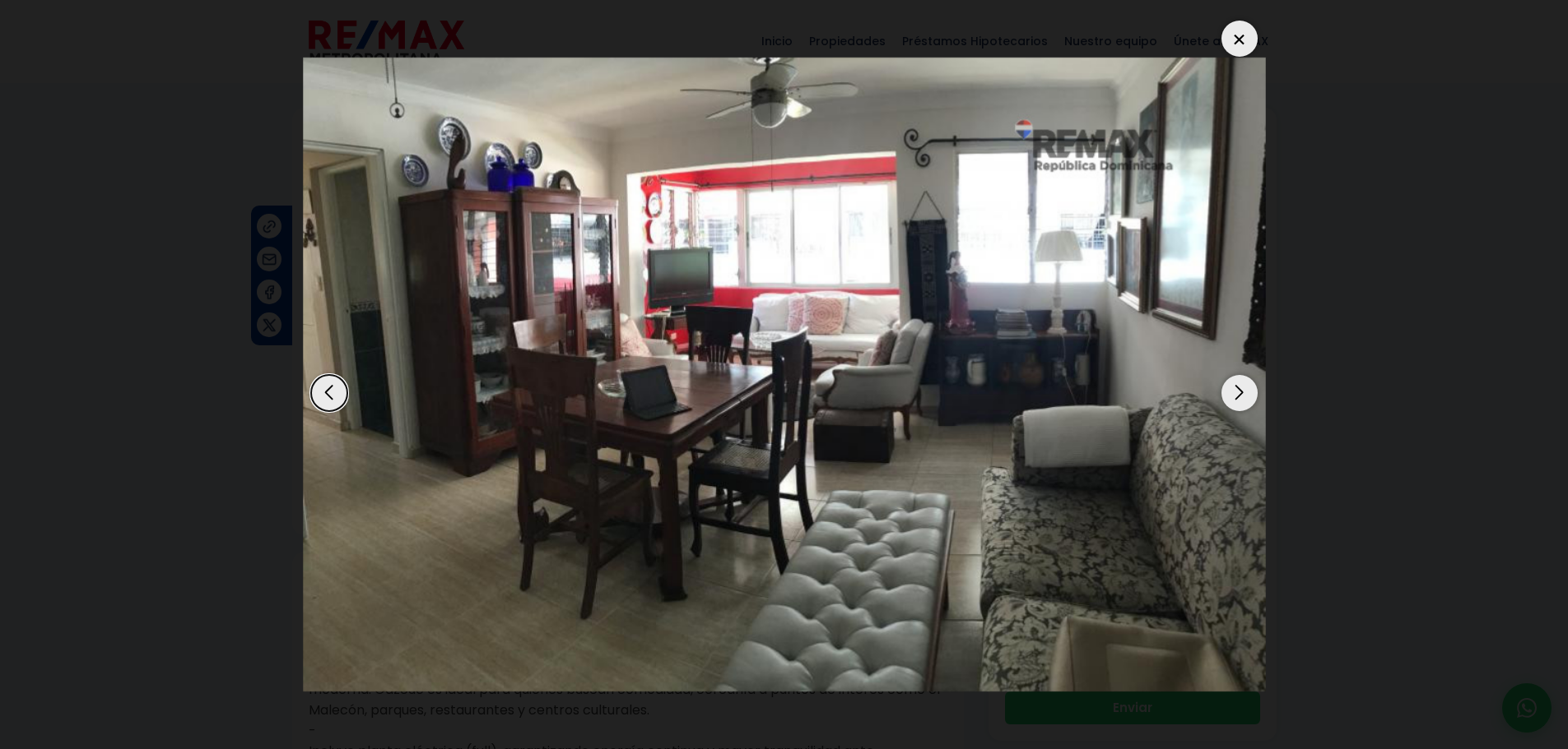
click at [1244, 33] on div at bounding box center [1239, 38] width 36 height 36
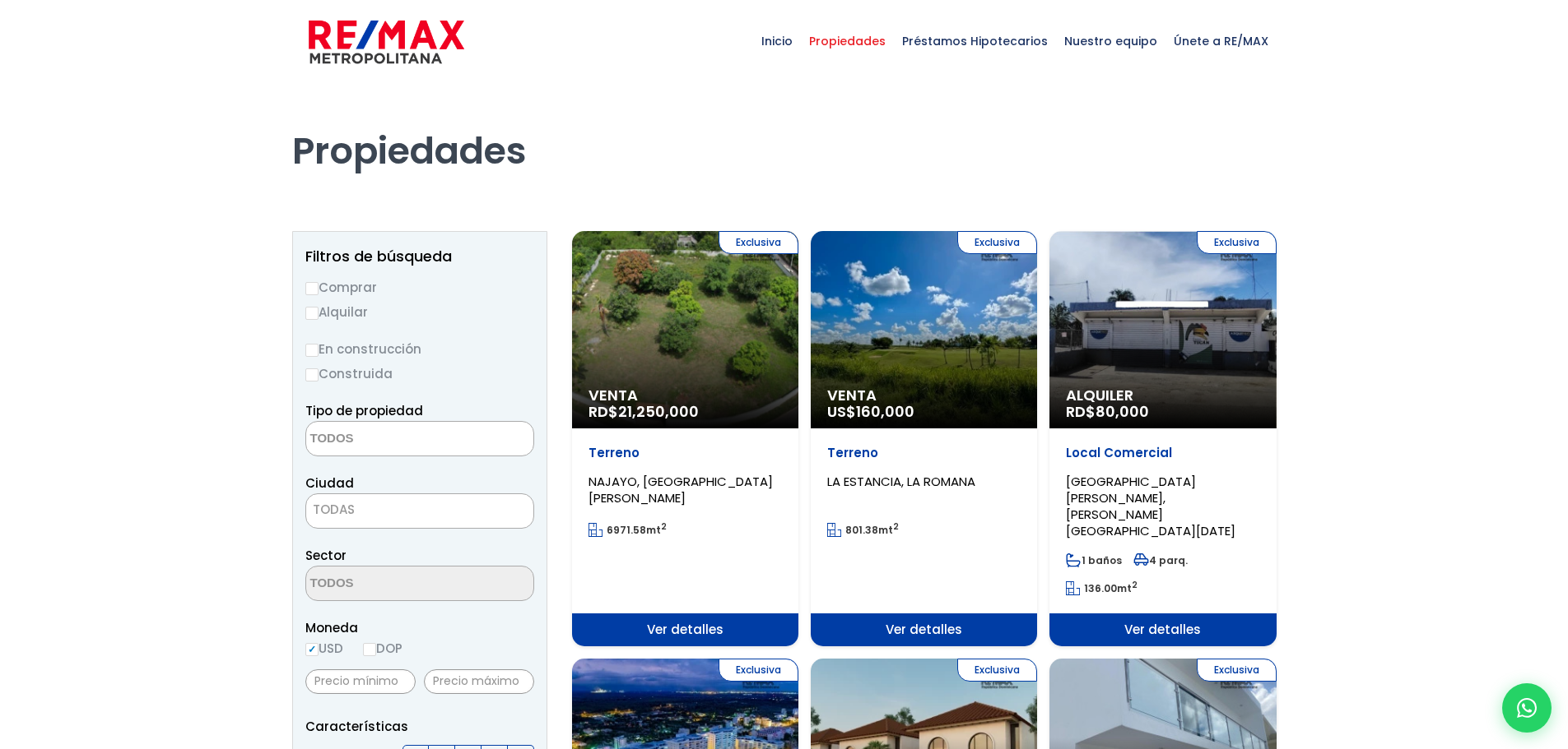
select select
